Goal: Information Seeking & Learning: Learn about a topic

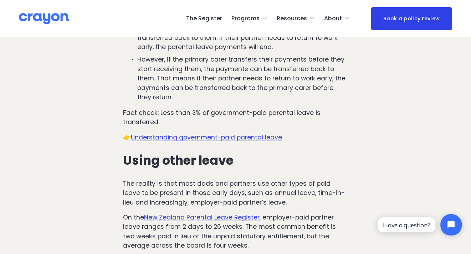
scroll to position [1425, 0]
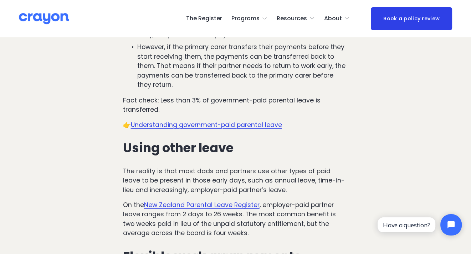
click at [185, 121] on span "Understanding government-paid parental leave" at bounding box center [206, 125] width 151 height 9
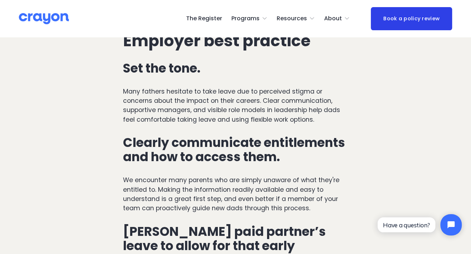
scroll to position [1888, 0]
